Goal: Information Seeking & Learning: Learn about a topic

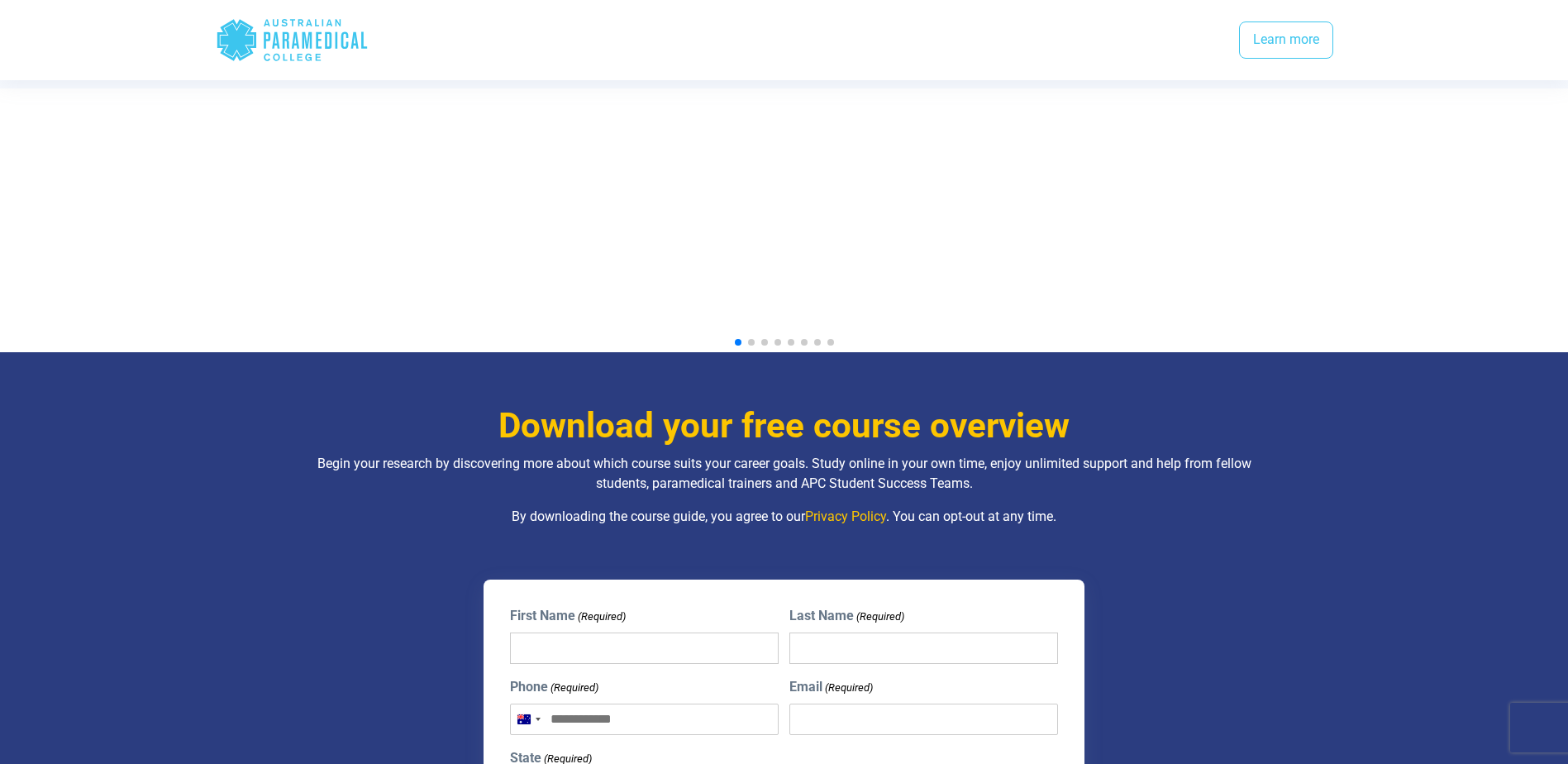
scroll to position [1488, 0]
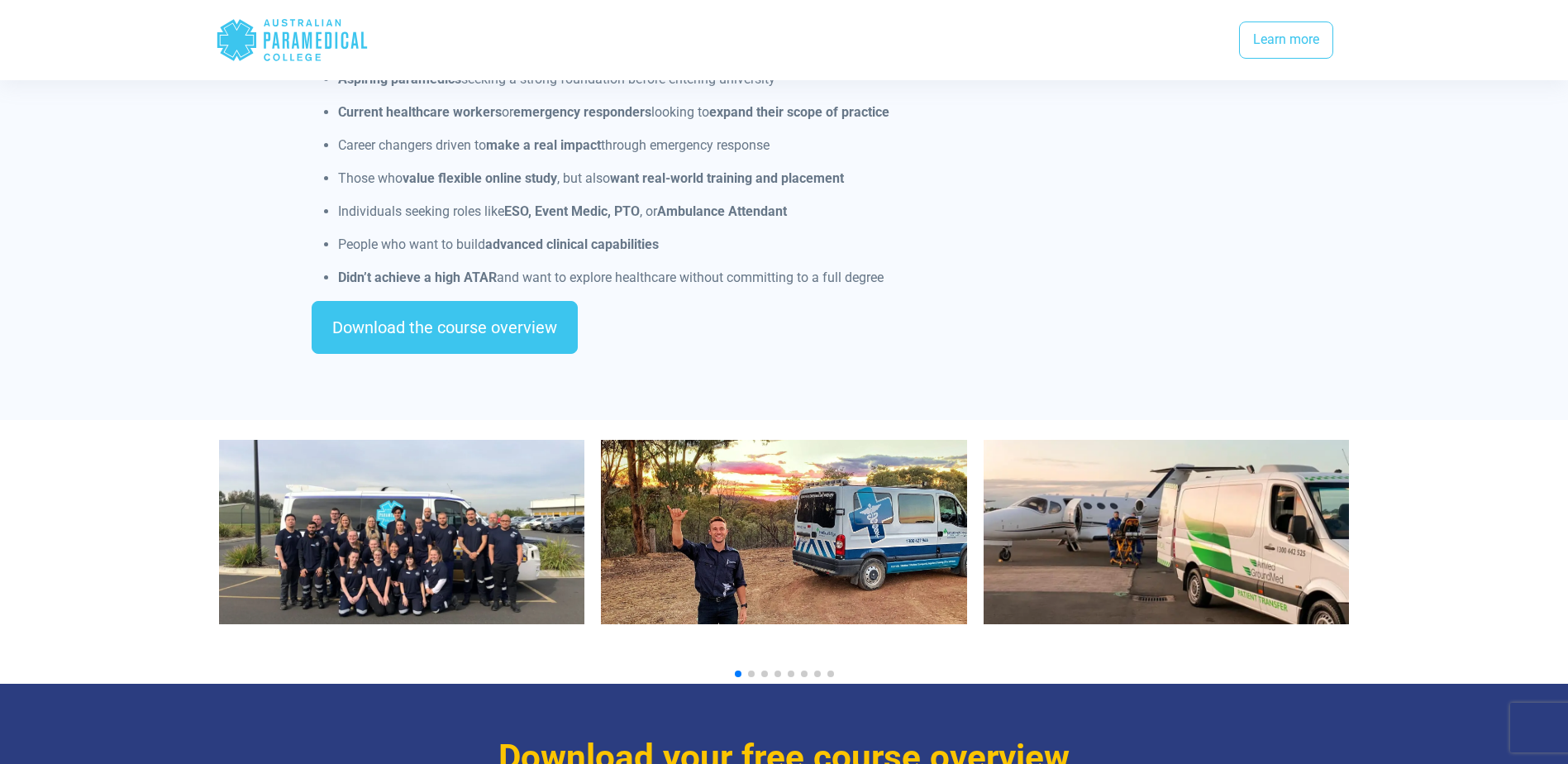
click at [396, 505] on img "1 / 10" at bounding box center [402, 531] width 366 height 184
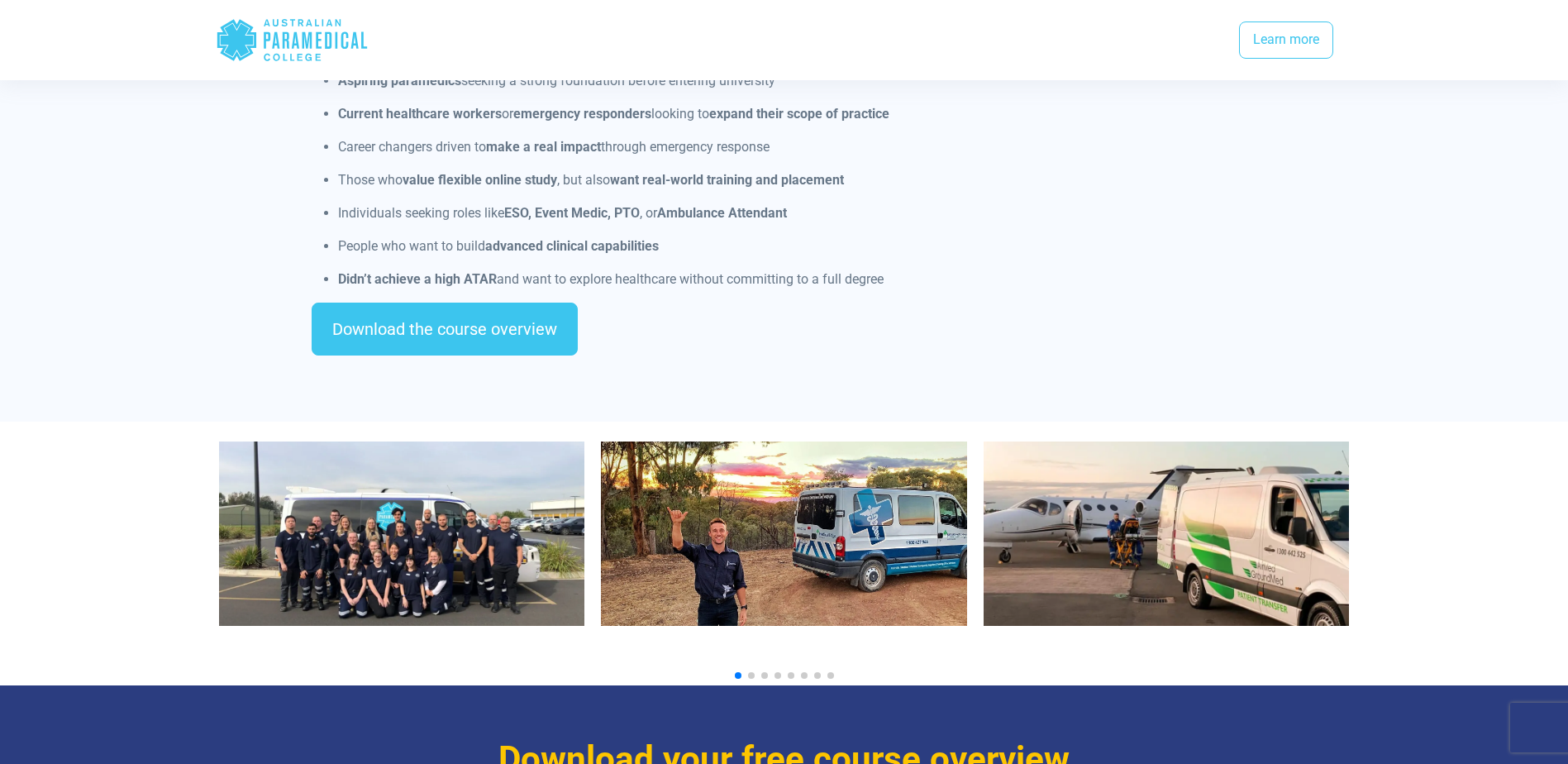
click at [1123, 505] on img "3 / 10" at bounding box center [1166, 533] width 366 height 184
click at [751, 672] on span "Go to slide 2" at bounding box center [751, 675] width 6 height 6
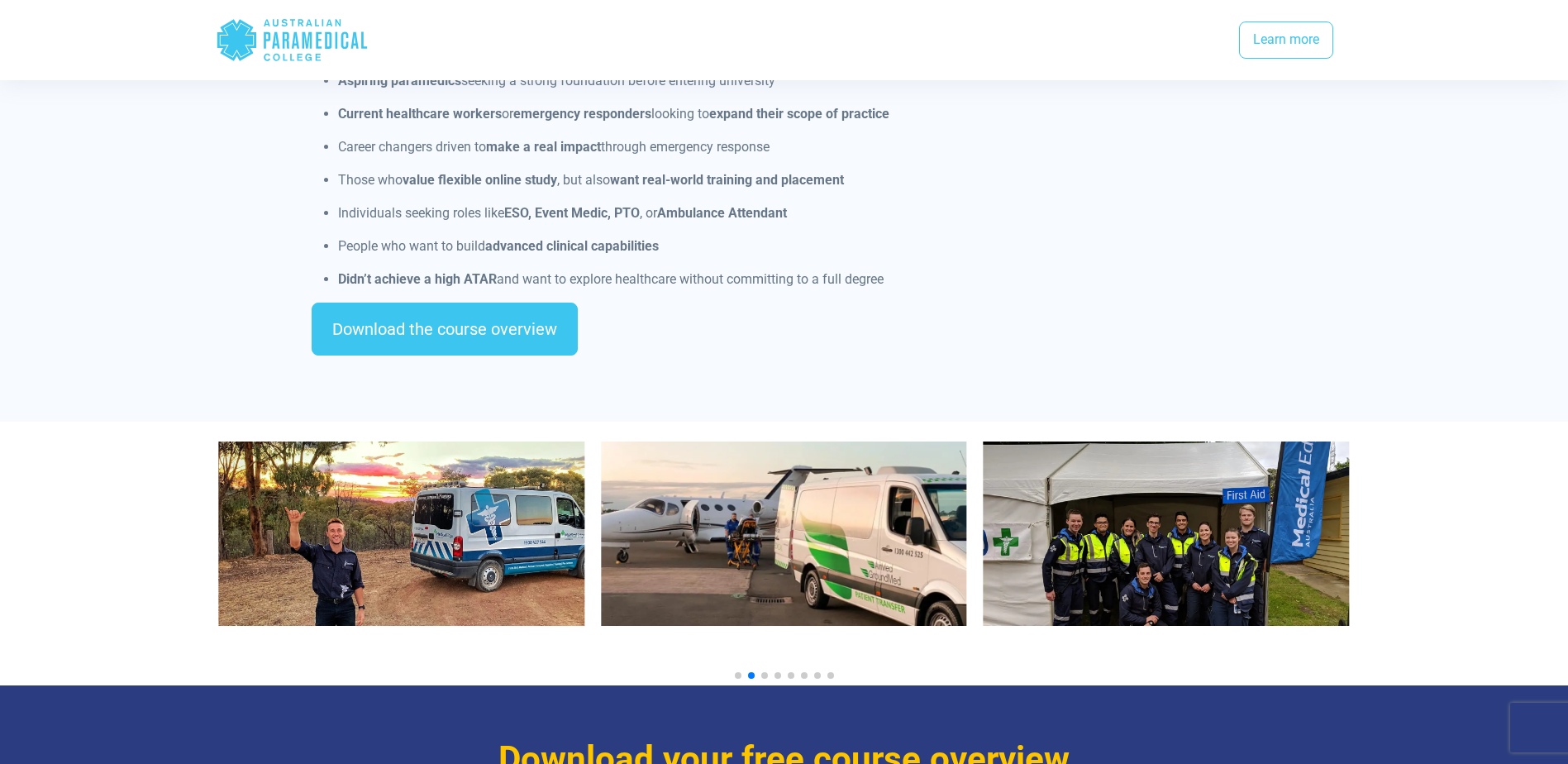
scroll to position [1488, 0]
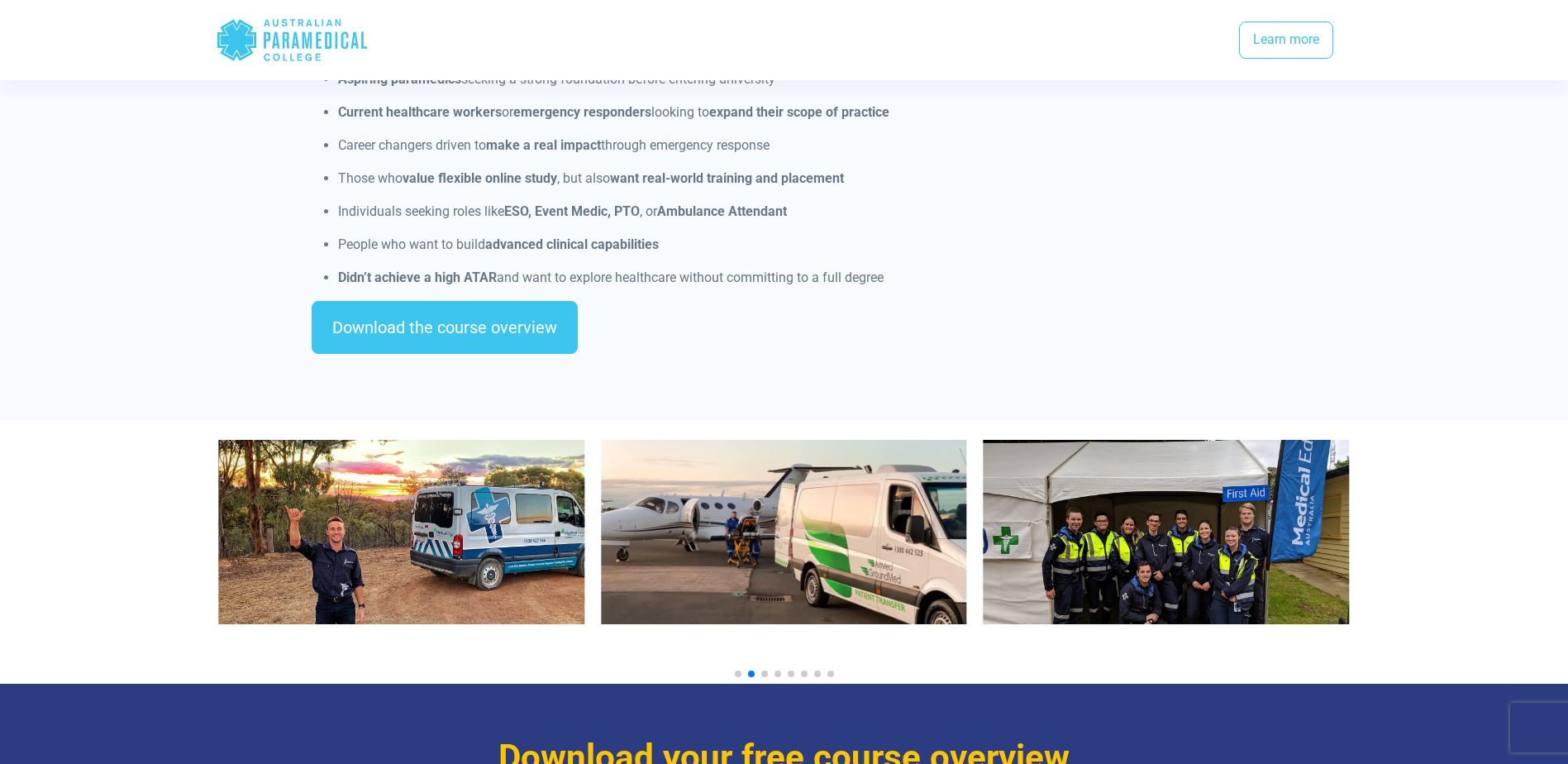
click at [1072, 537] on img "4 / 10" at bounding box center [1166, 531] width 366 height 184
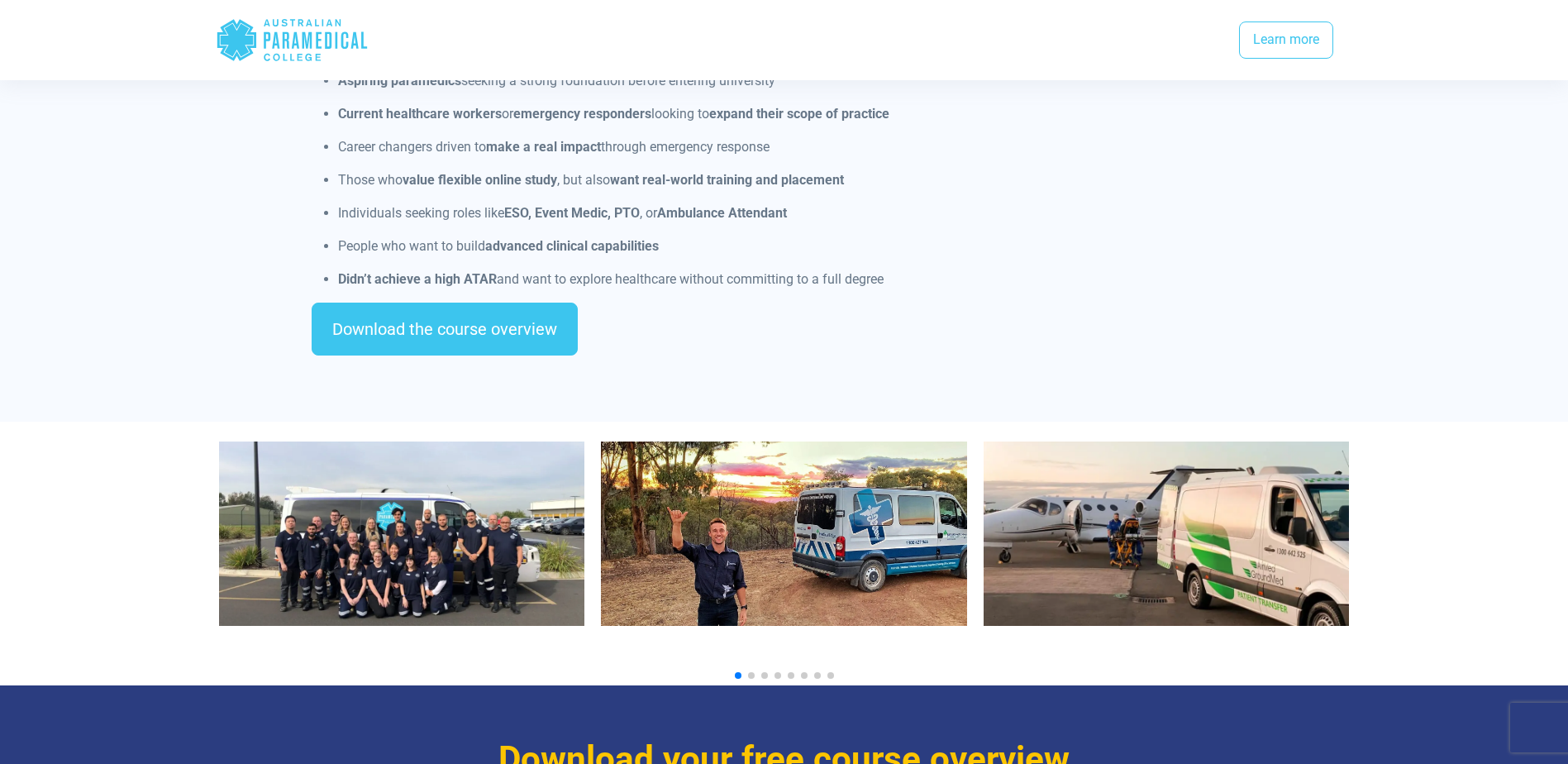
click at [779, 672] on span "Go to slide 4" at bounding box center [777, 675] width 6 height 6
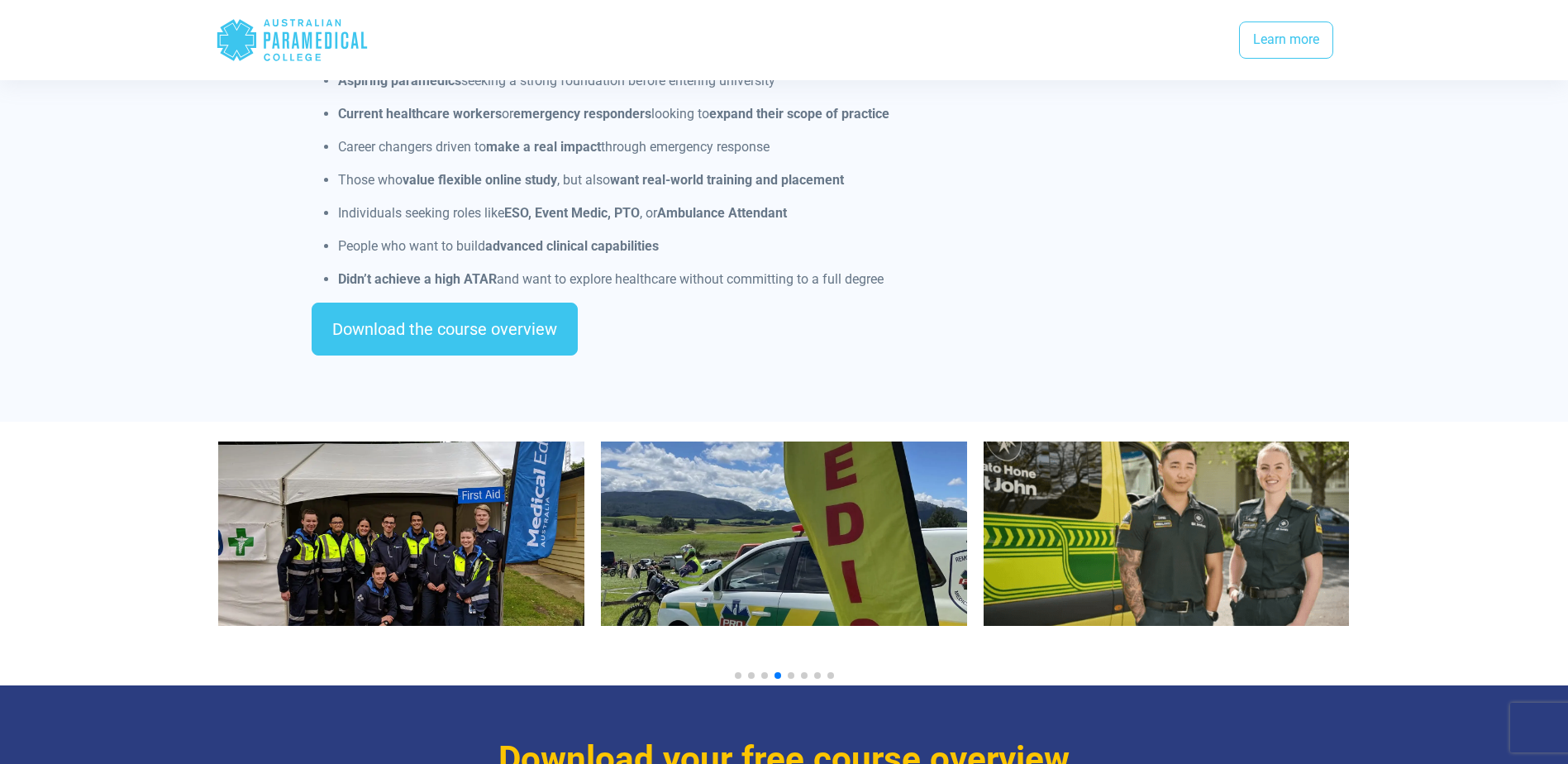
click at [792, 672] on span "Go to slide 5" at bounding box center [791, 675] width 6 height 6
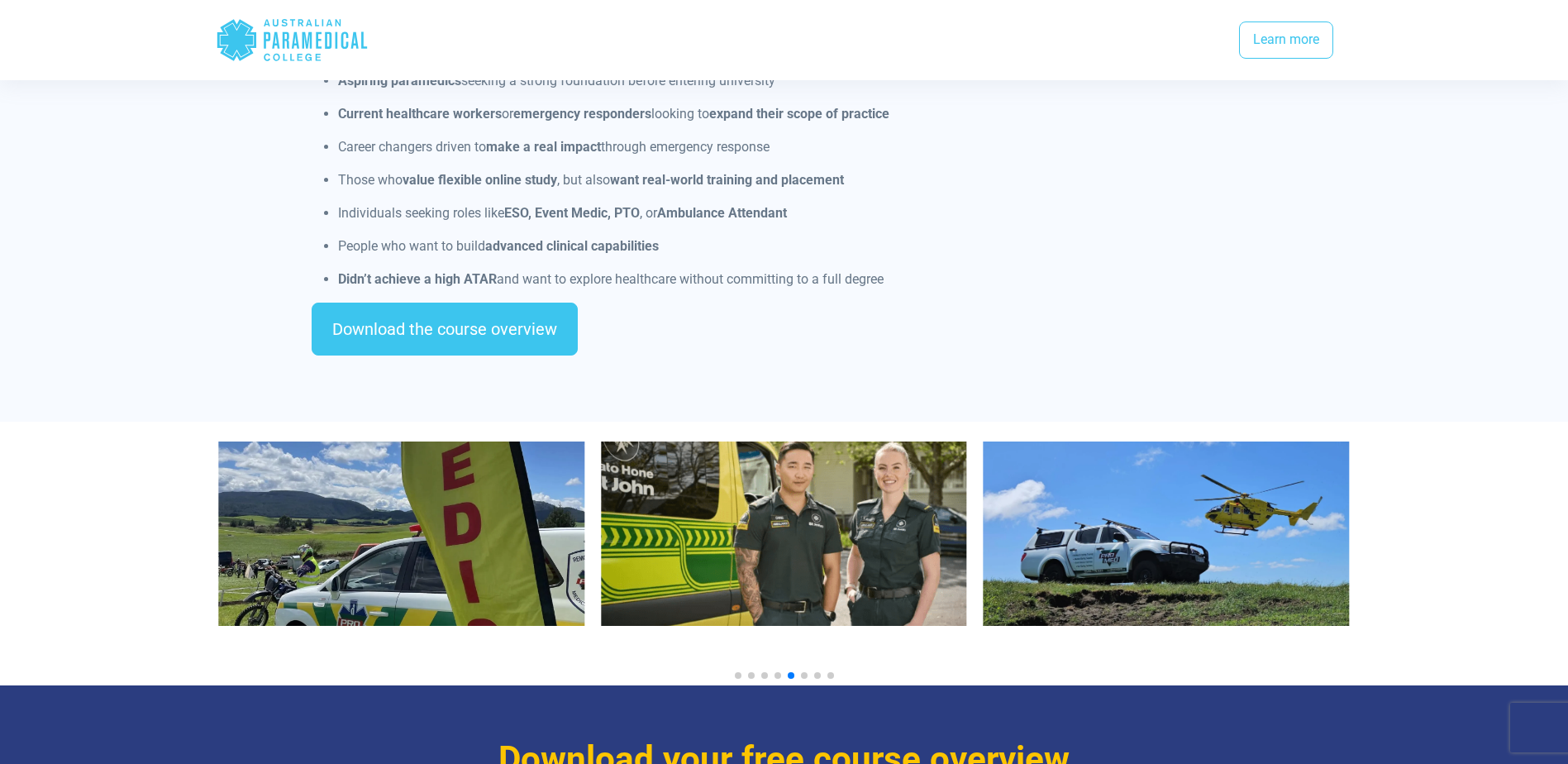
click at [804, 672] on span "Go to slide 6" at bounding box center [804, 675] width 6 height 6
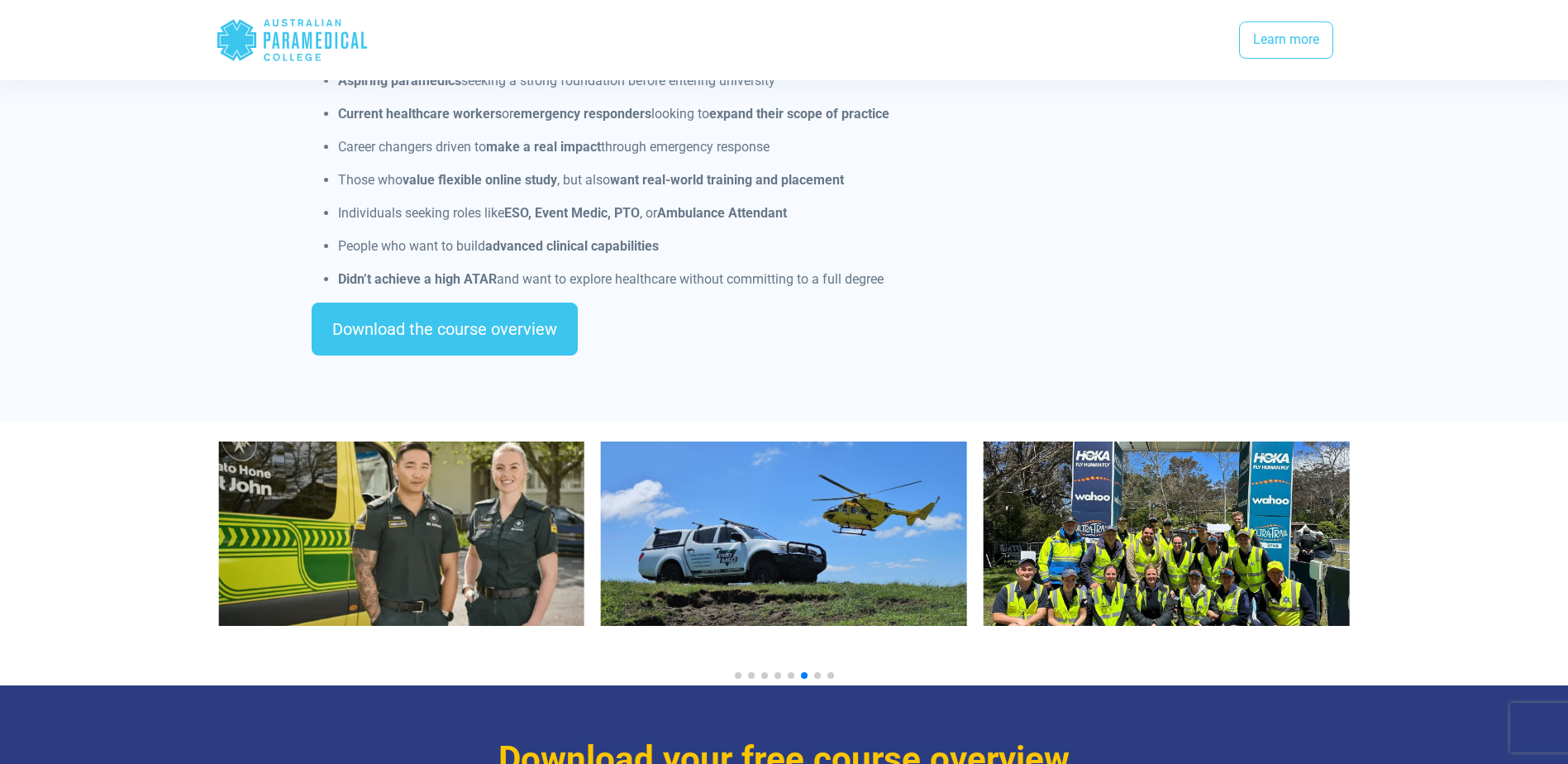
click at [817, 672] on span "Go to slide 7" at bounding box center [817, 675] width 6 height 6
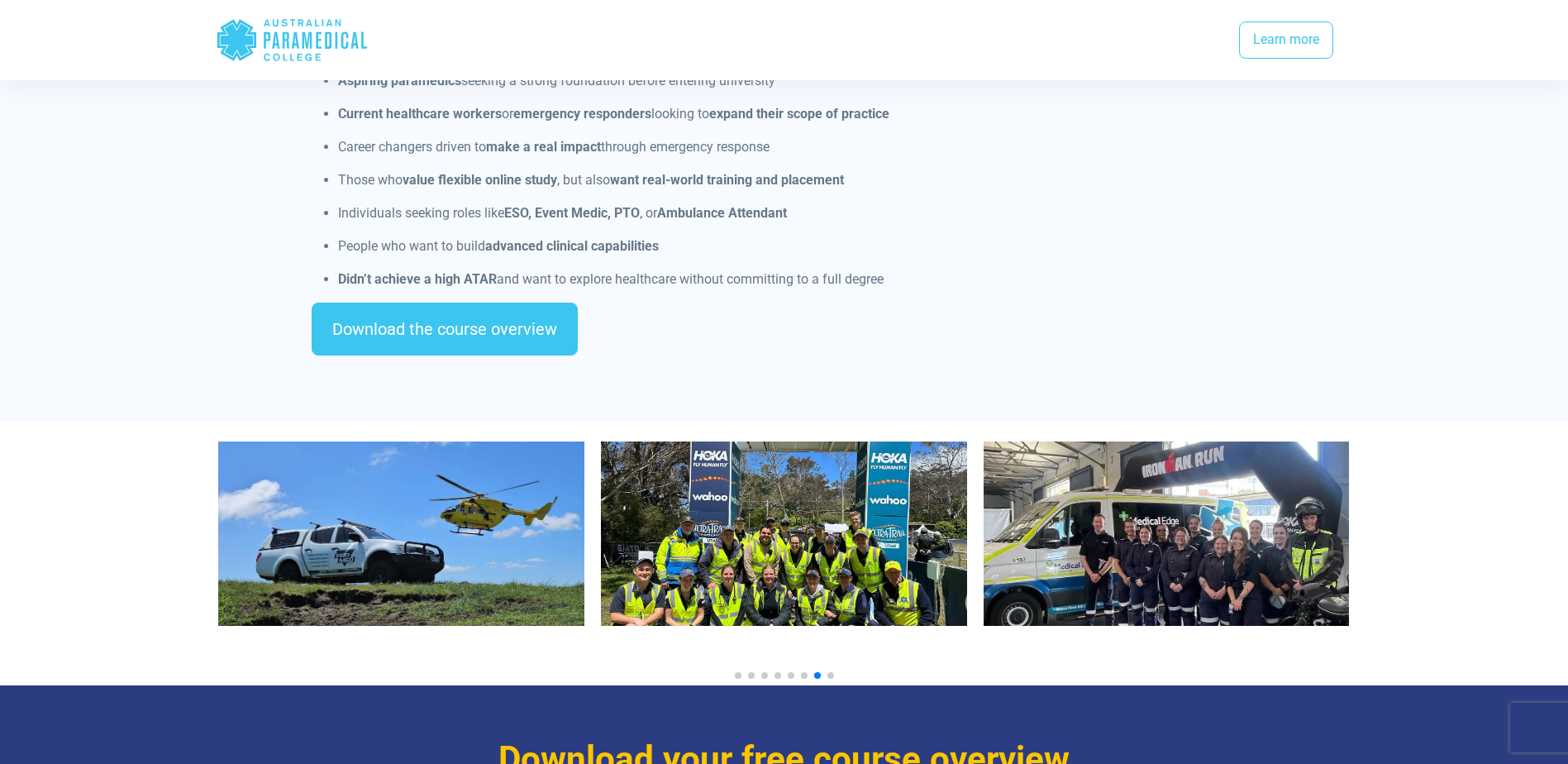
click at [833, 672] on span "Go to slide 8" at bounding box center [830, 675] width 6 height 6
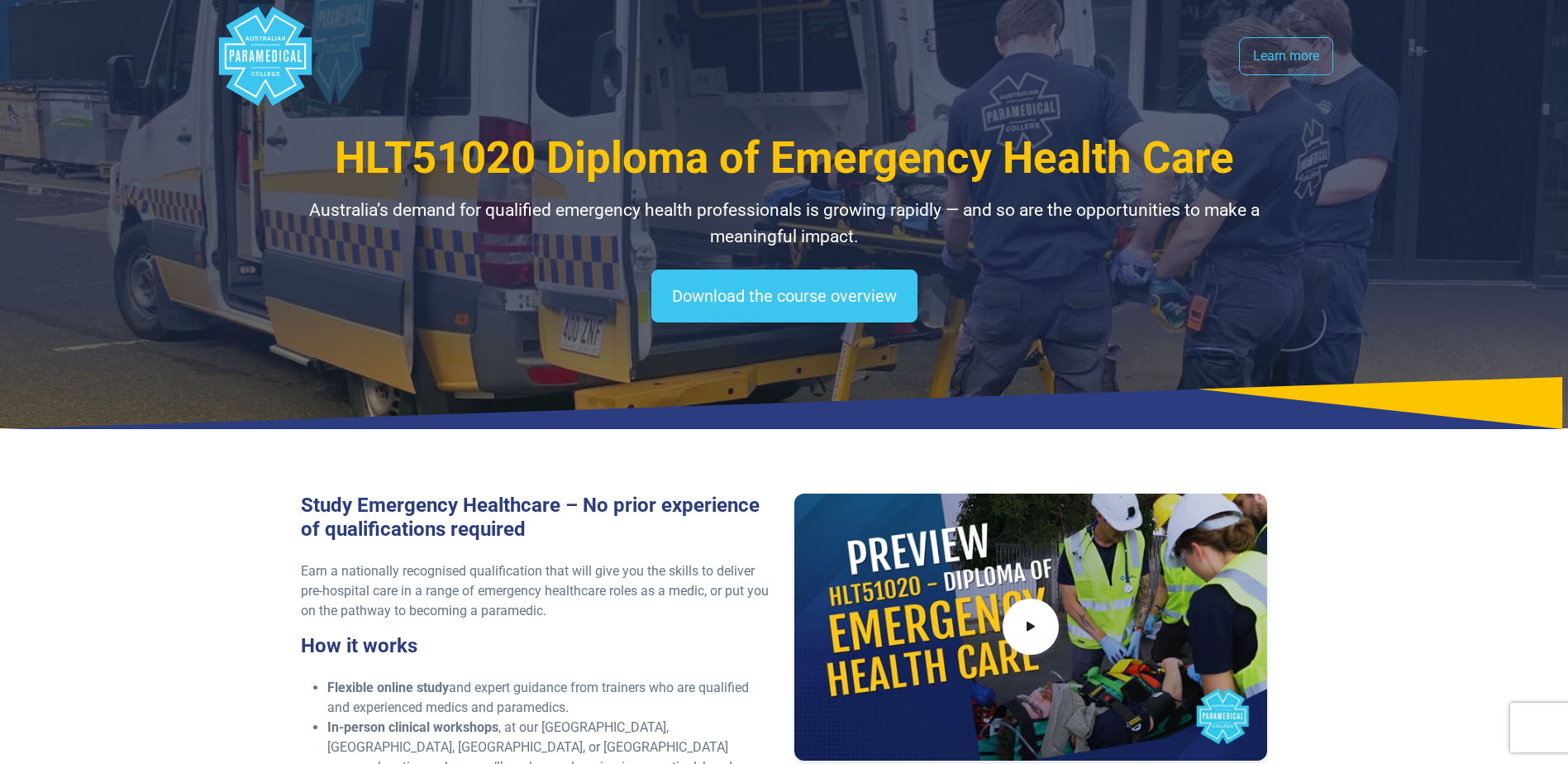
click at [255, 50] on polygon "Australian Paramedical College" at bounding box center [264, 56] width 93 height 99
click at [1278, 47] on link "Learn more" at bounding box center [1286, 56] width 95 height 38
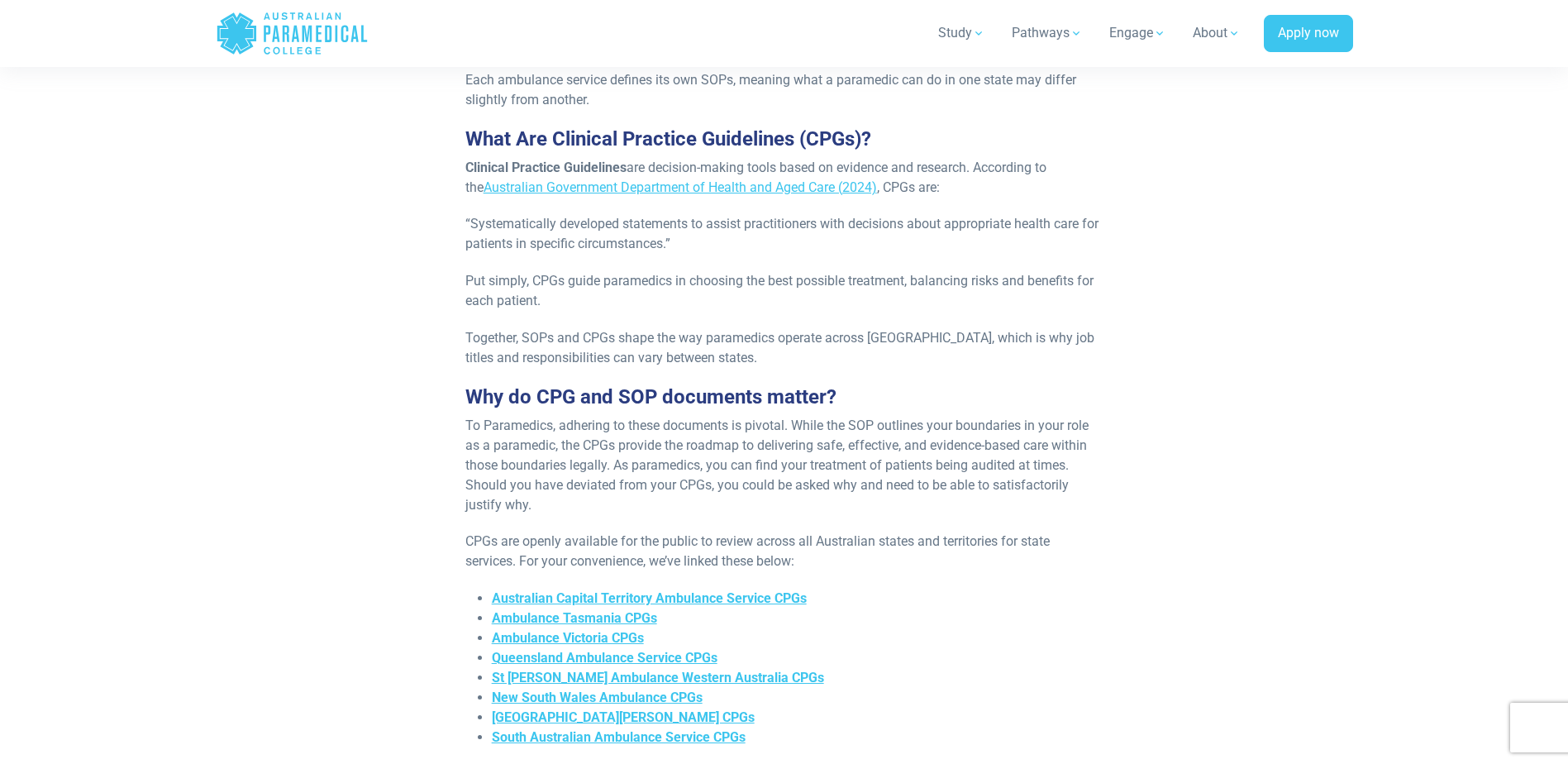
scroll to position [1157, 0]
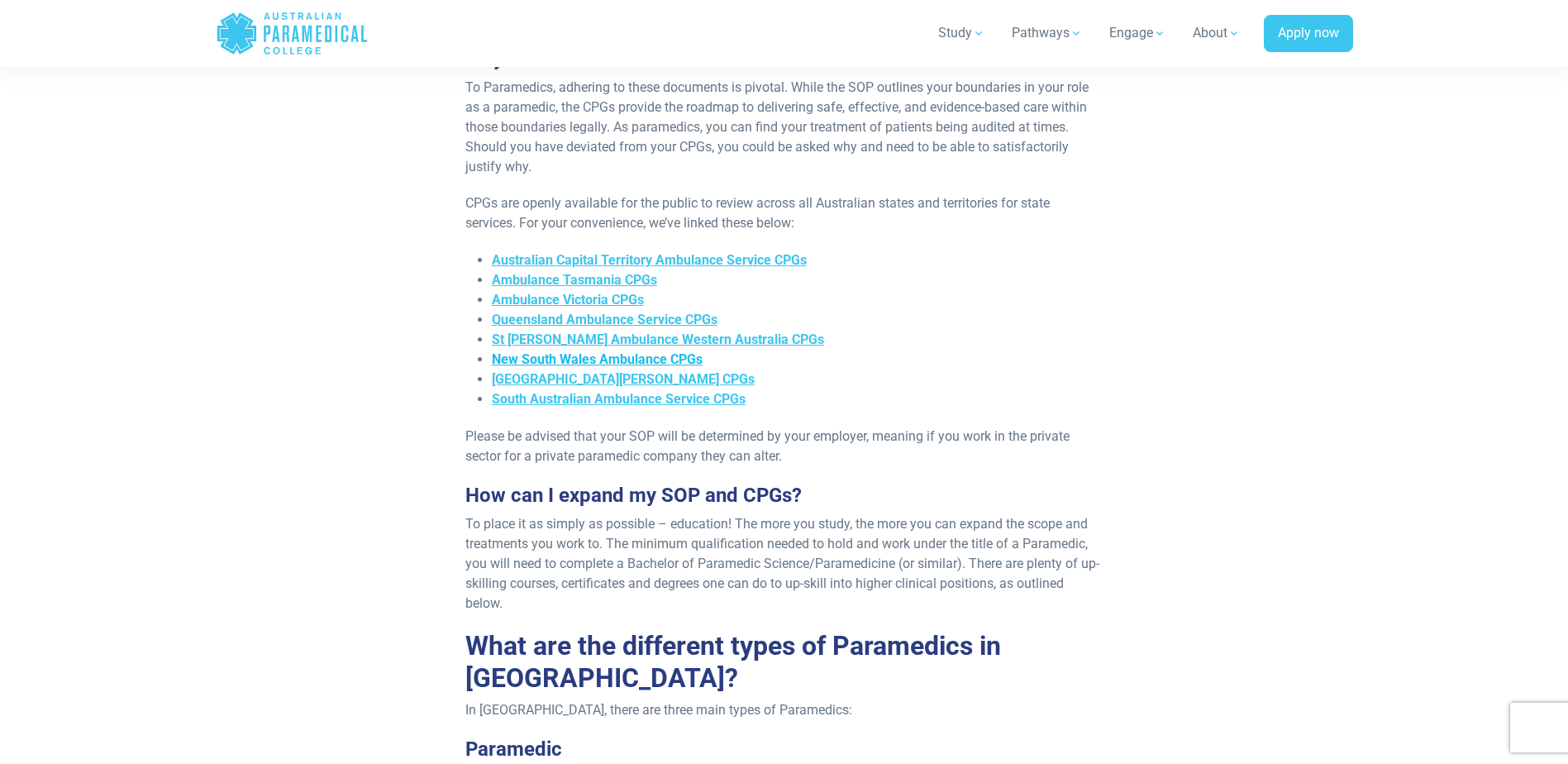
click at [596, 351] on span "New South Wales Ambulance CPGs" at bounding box center [597, 359] width 211 height 16
click at [538, 391] on span "South Australian Ambulance Service CPGs" at bounding box center [618, 398] width 254 height 16
